Goal: Task Accomplishment & Management: Manage account settings

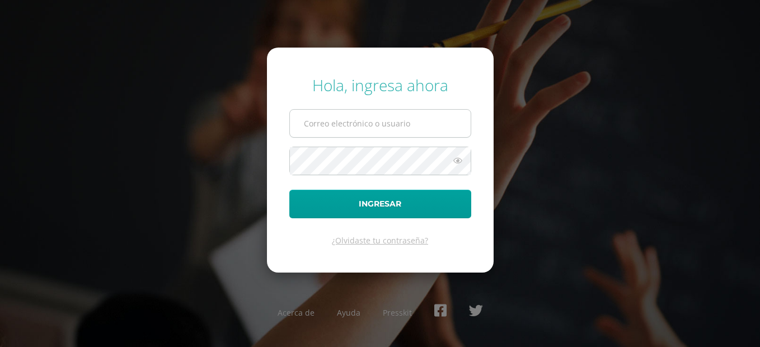
type input "2020850"
click at [324, 123] on input "2020850" at bounding box center [380, 123] width 181 height 27
drag, startPoint x: 345, startPoint y: 121, endPoint x: 237, endPoint y: 120, distance: 108.1
click at [237, 120] on div "Hola, ingresa ahora 2020850 Ingresar ¿Olvidaste tu contraseña? Acerca de Ayuda …" at bounding box center [380, 174] width 722 height 216
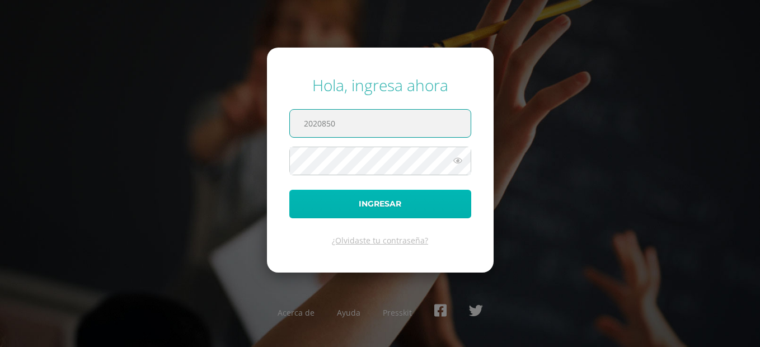
click at [373, 198] on button "Ingresar" at bounding box center [380, 204] width 182 height 29
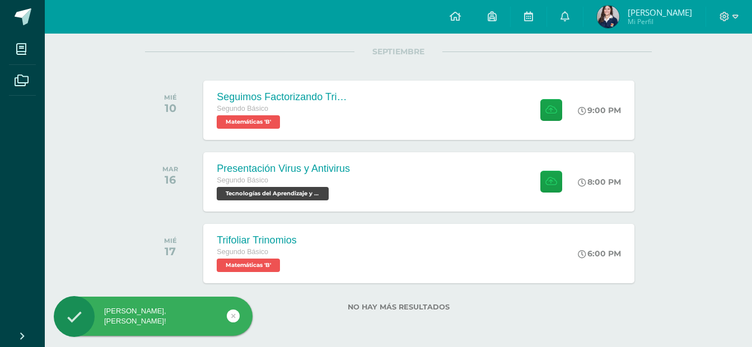
scroll to position [29, 0]
